Goal: Task Accomplishment & Management: Manage account settings

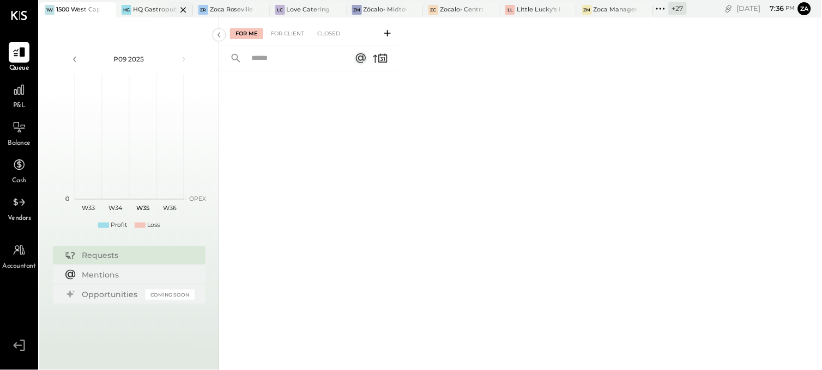
click at [155, 7] on div at bounding box center [174, 9] width 38 height 15
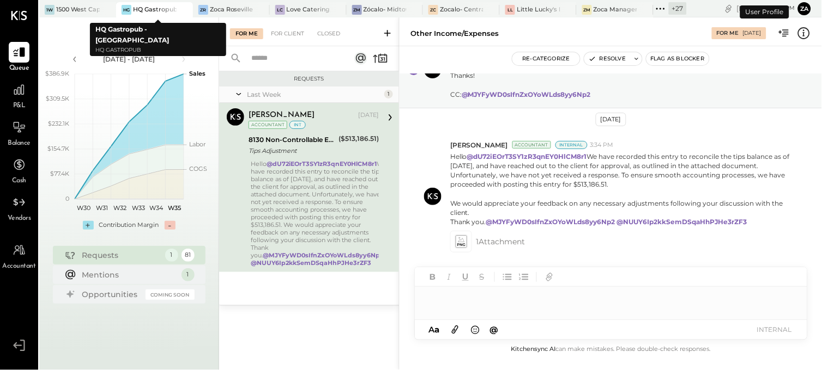
scroll to position [56, 0]
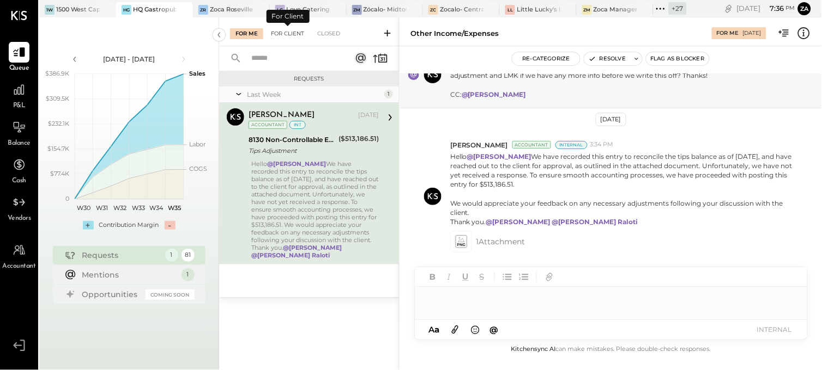
click at [300, 35] on div "For Client" at bounding box center [287, 33] width 44 height 11
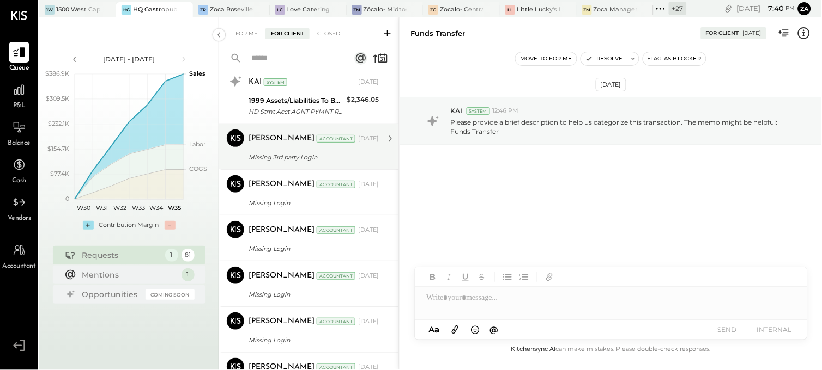
scroll to position [3208, 0]
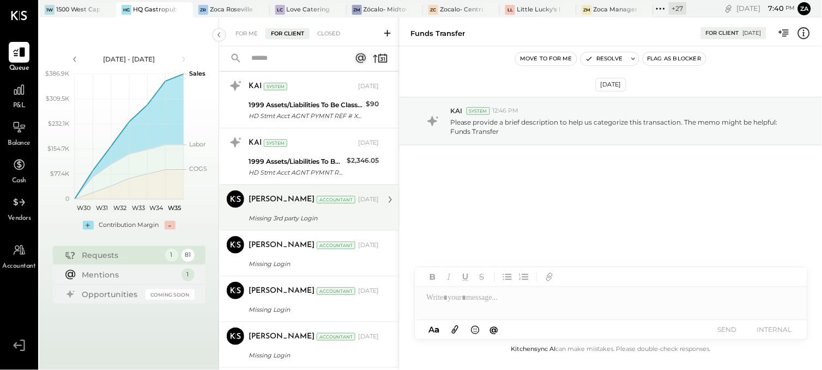
click at [269, 224] on div "Missing 3rd party Login" at bounding box center [311, 218] width 127 height 11
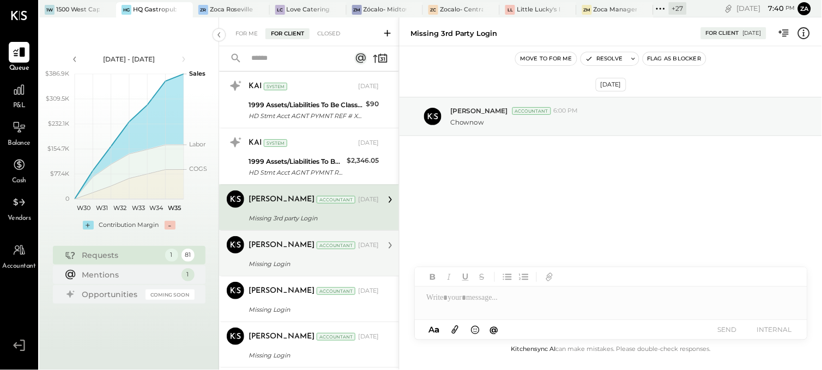
click at [287, 265] on div "Missing Login" at bounding box center [311, 264] width 127 height 11
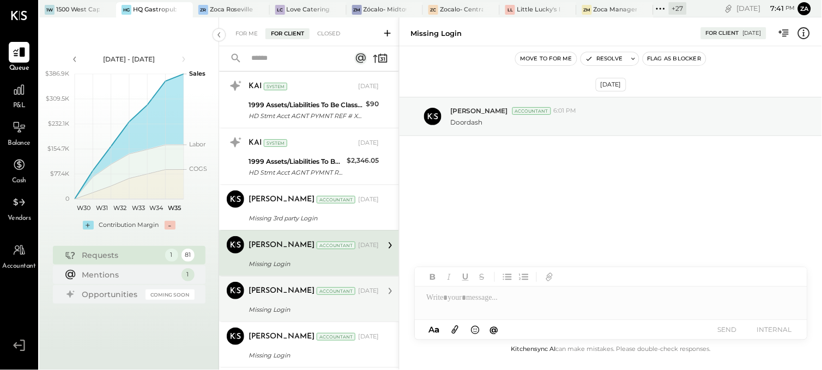
click at [271, 291] on div "[PERSON_NAME]" at bounding box center [281, 291] width 66 height 11
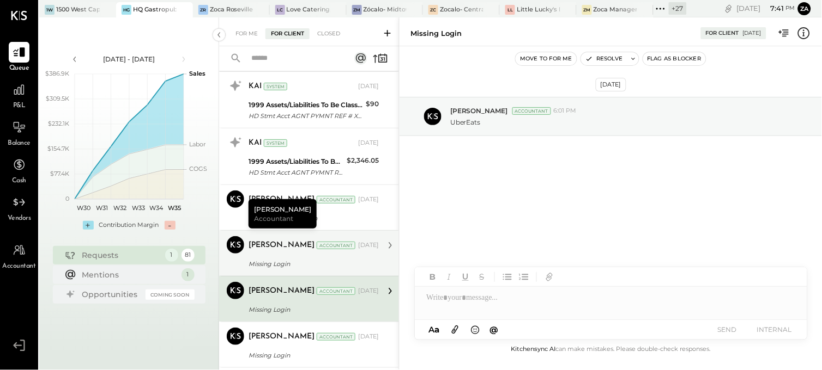
scroll to position [3329, 0]
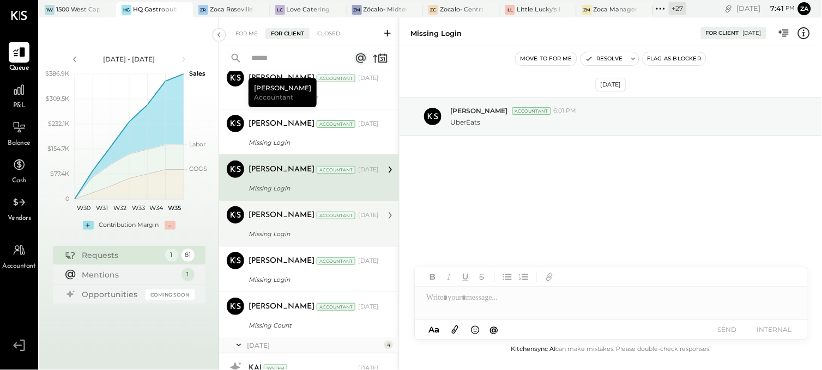
click at [302, 225] on div "[PERSON_NAME] Accountant [DATE]" at bounding box center [313, 215] width 130 height 19
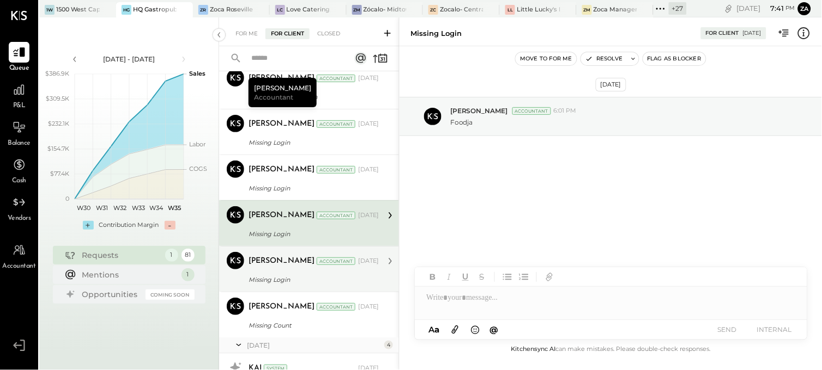
click at [268, 281] on div "Missing Login" at bounding box center [311, 280] width 127 height 11
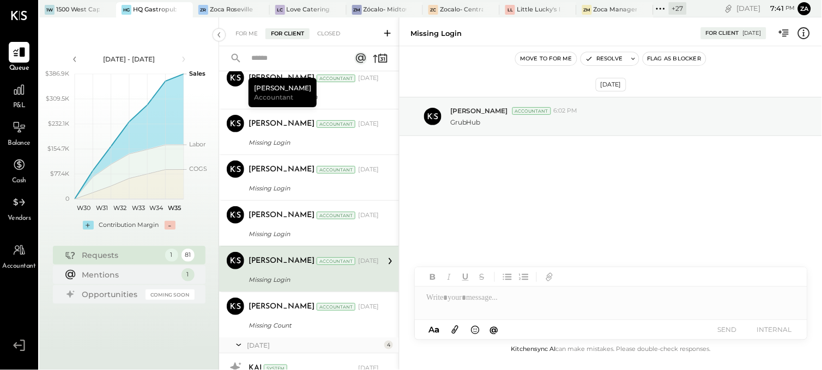
scroll to position [3390, 0]
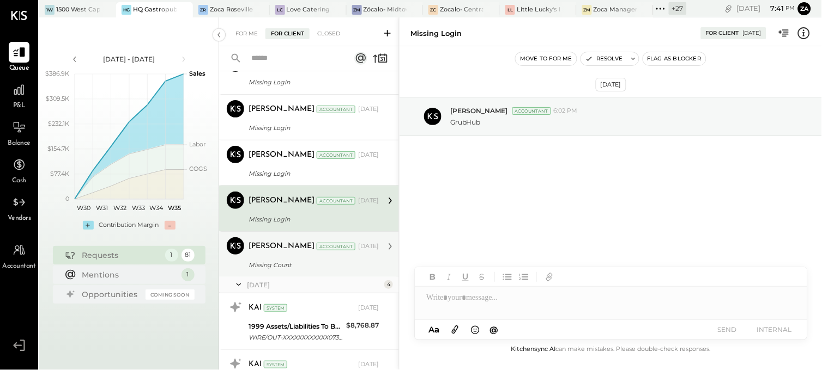
click at [293, 262] on div "Missing Count" at bounding box center [311, 265] width 127 height 13
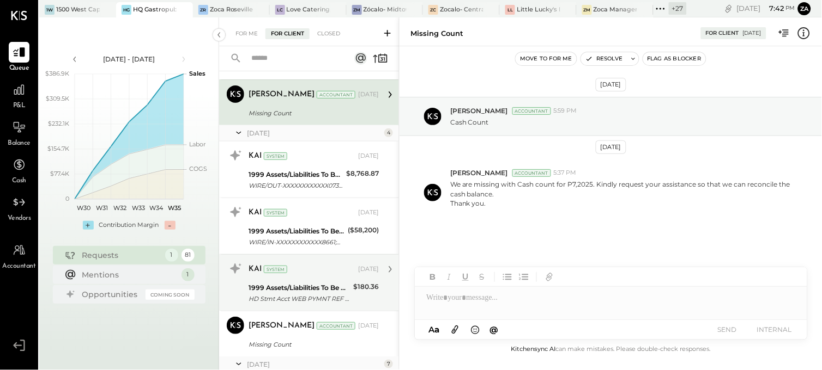
scroll to position [3571, 0]
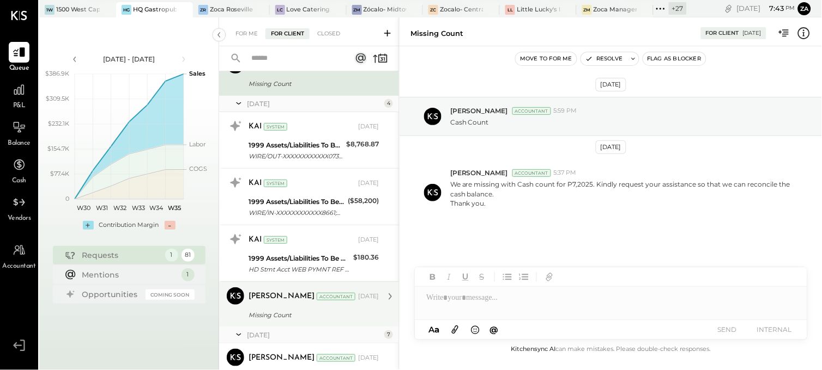
click at [263, 317] on div "Missing Count" at bounding box center [311, 315] width 127 height 11
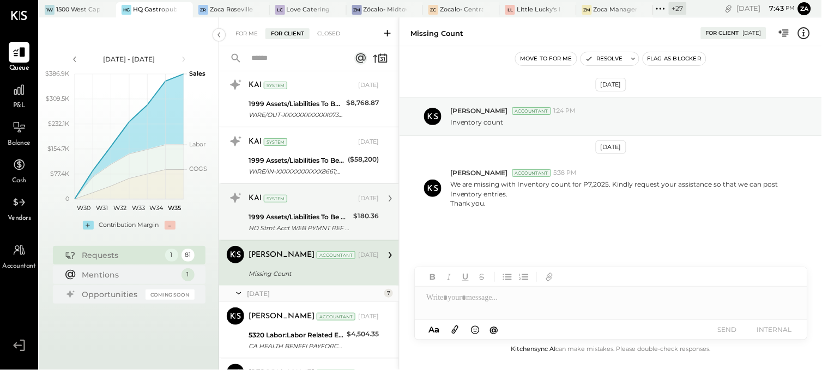
scroll to position [3632, 0]
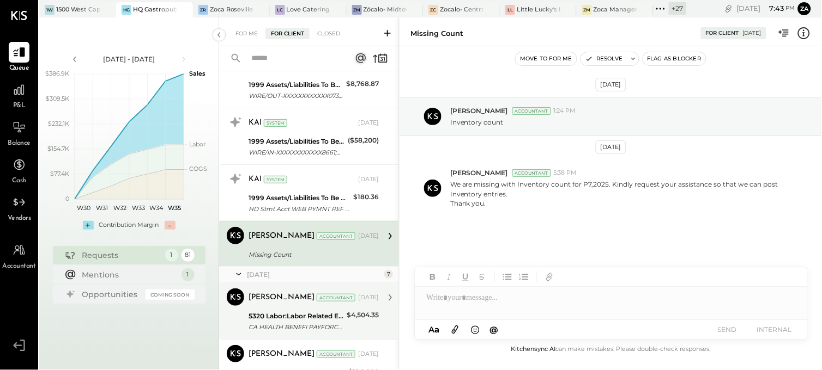
click at [283, 318] on div "5320 Labor:Labor Related Expenses:Health/Dental Insurance" at bounding box center [295, 316] width 95 height 11
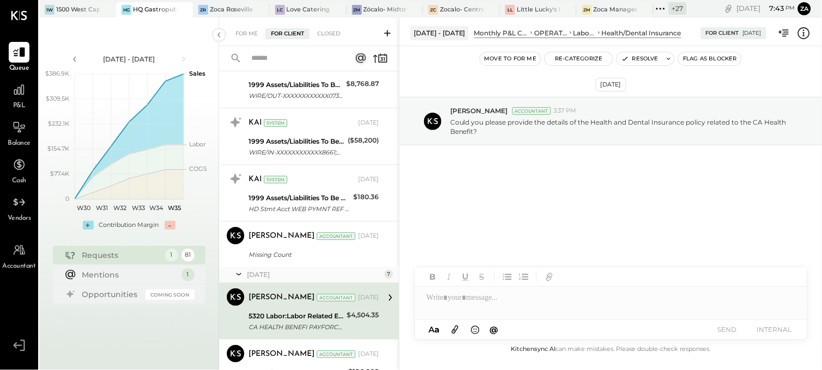
scroll to position [3692, 0]
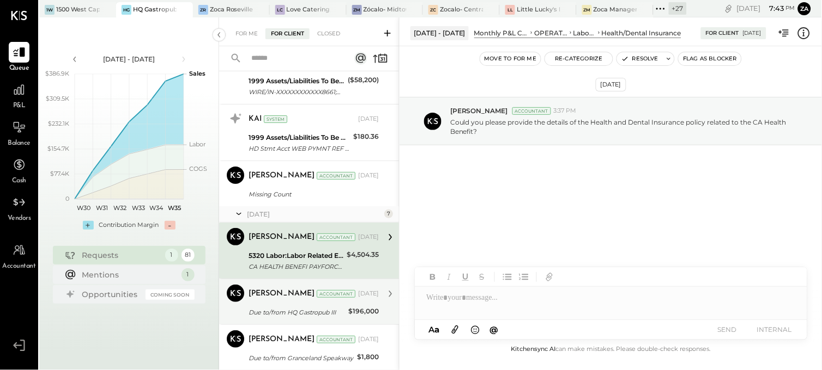
click at [298, 311] on div "Due to/from HQ Gastropub III" at bounding box center [296, 312] width 96 height 11
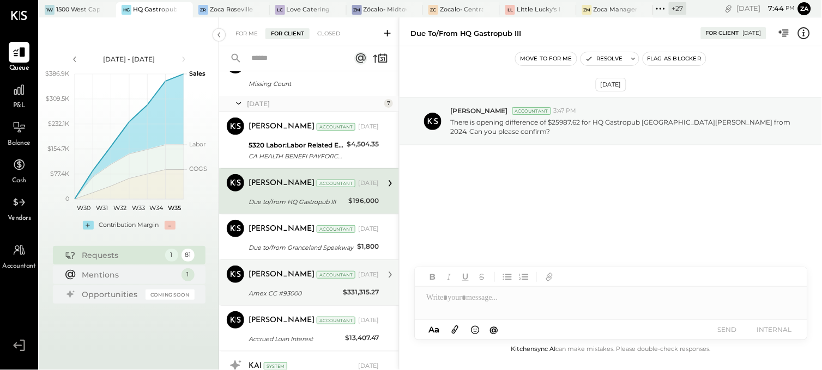
scroll to position [3814, 0]
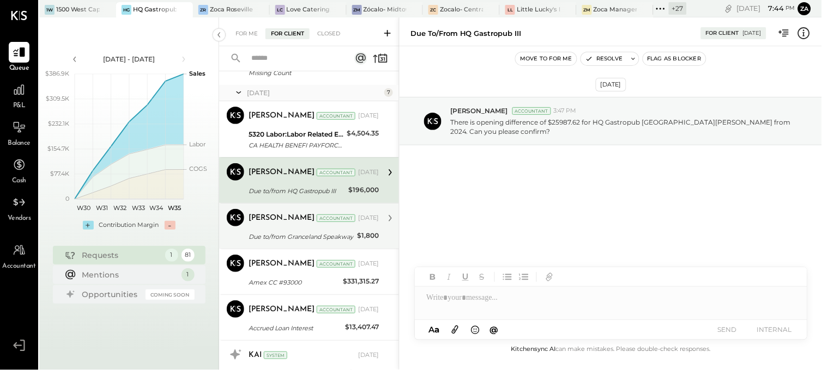
click at [313, 240] on div "Due to/from Granceland Speakway" at bounding box center [300, 237] width 105 height 11
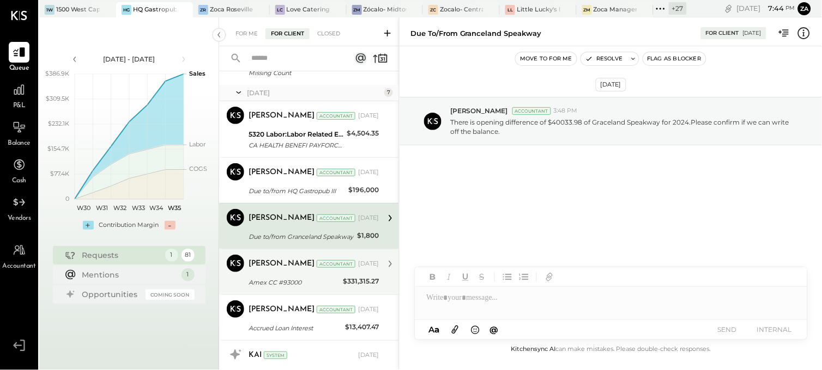
click at [295, 288] on div "Amex CC #93000" at bounding box center [293, 282] width 91 height 11
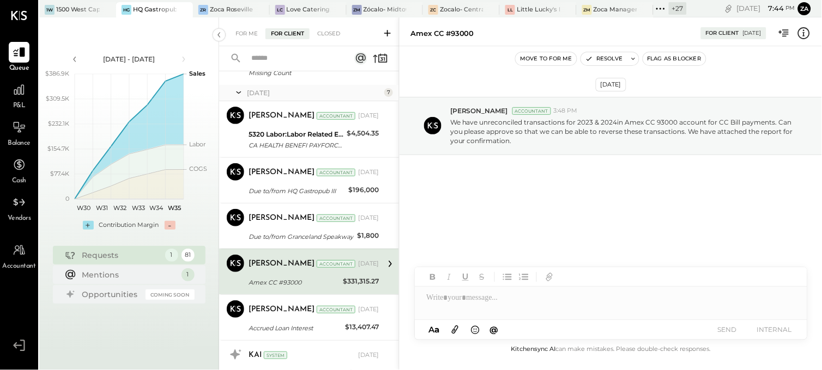
click at [548, 229] on div "[DATE] [PERSON_NAME] Accountant 3:48 PM We have unreconciled transactions for 2…" at bounding box center [610, 155] width 422 height 163
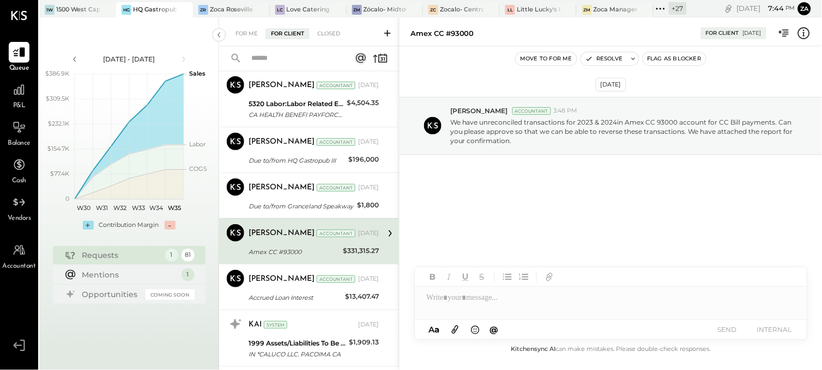
scroll to position [3874, 0]
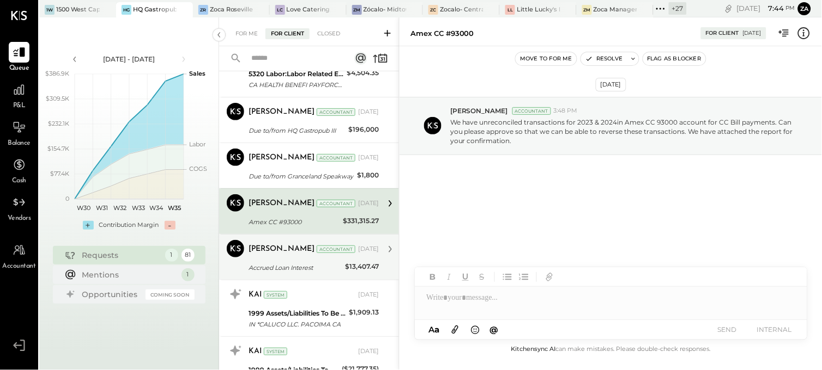
click at [283, 259] on div "[PERSON_NAME] Accountant [DATE]" at bounding box center [313, 249] width 130 height 19
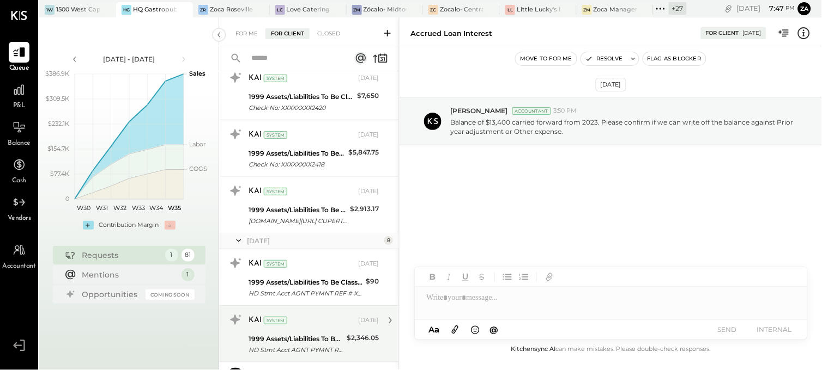
scroll to position [3094, 0]
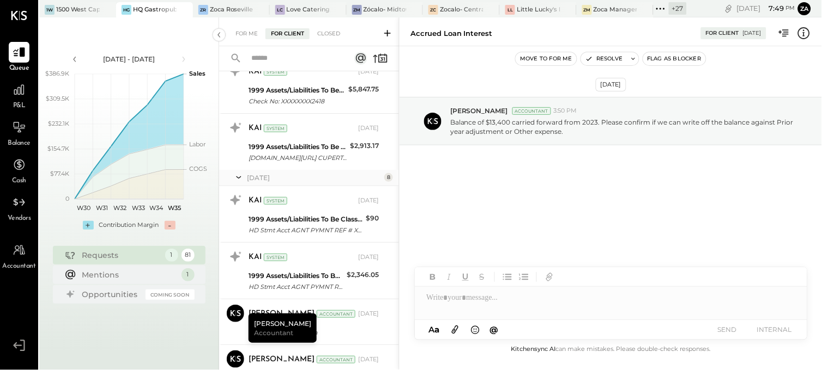
click at [767, 211] on div "[DATE] [PERSON_NAME] Accountant 3:50 PM Balance of $13,400 carried forward from…" at bounding box center [610, 151] width 422 height 154
